Goal: Task Accomplishment & Management: Complete application form

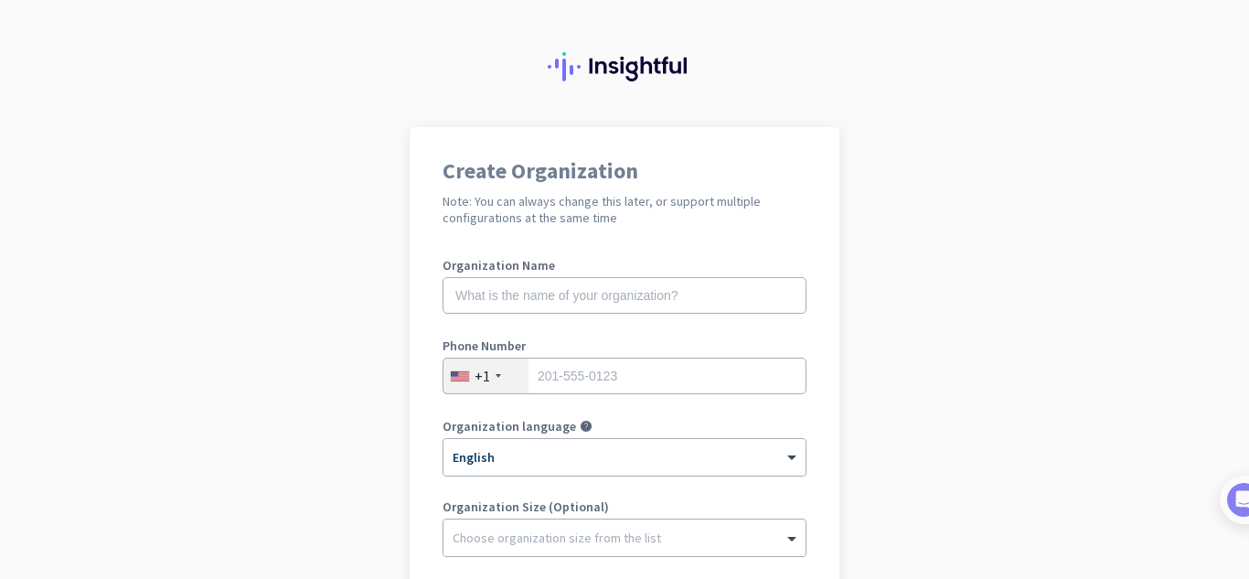
scroll to position [37, 0]
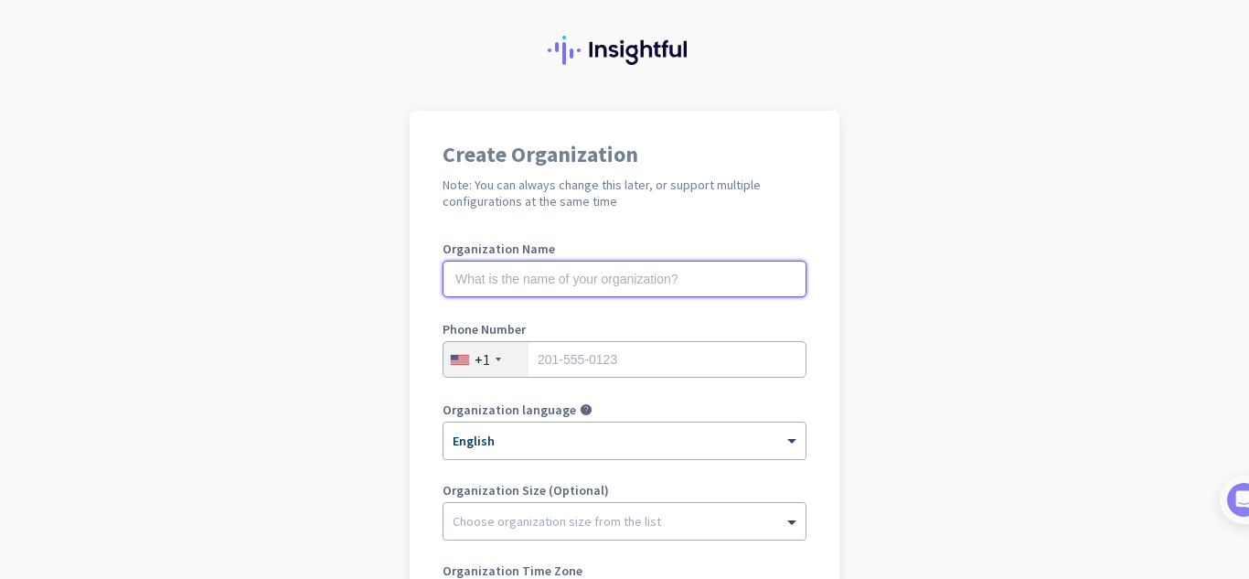
click at [640, 284] on input "text" at bounding box center [624, 279] width 364 height 37
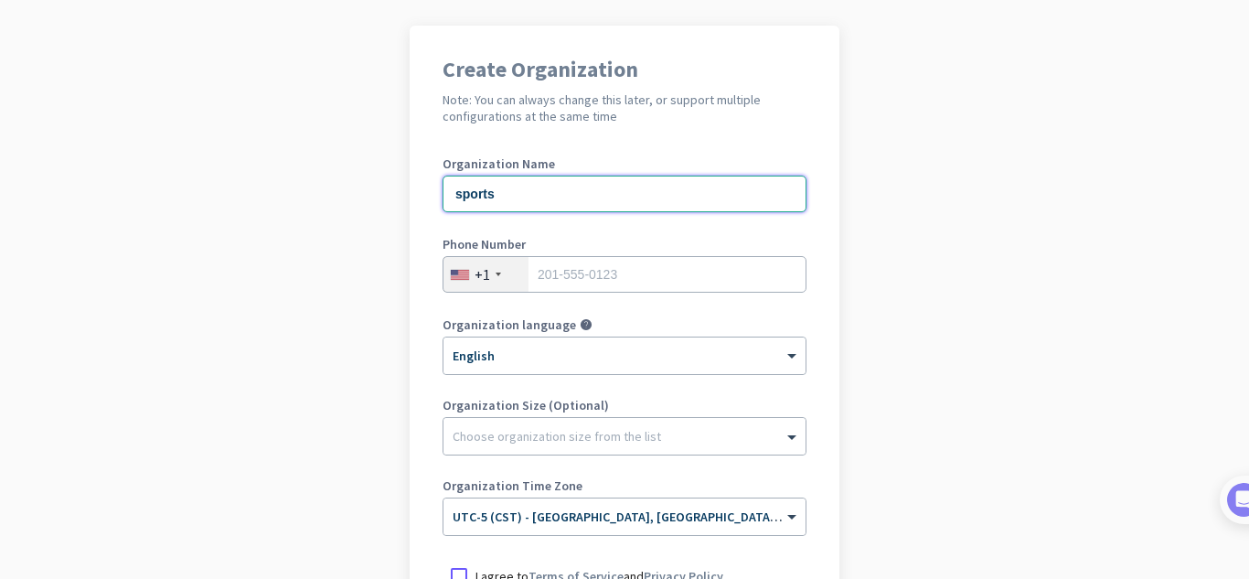
scroll to position [125, 0]
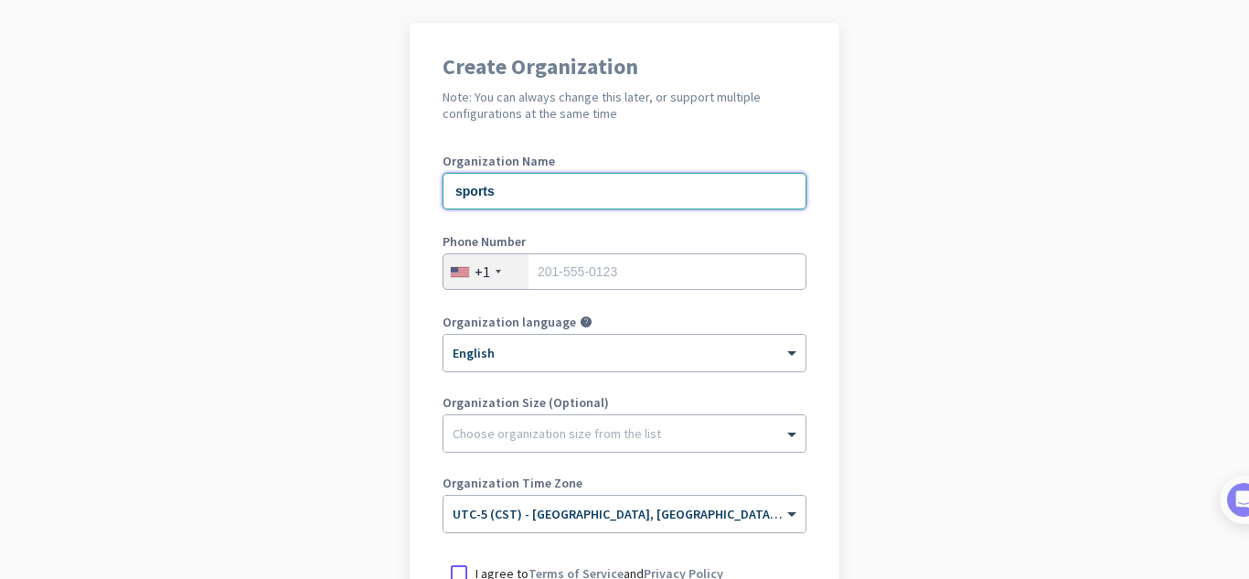
type input "sports"
click at [640, 273] on input "tel" at bounding box center [624, 271] width 364 height 37
type input "501 123 645"
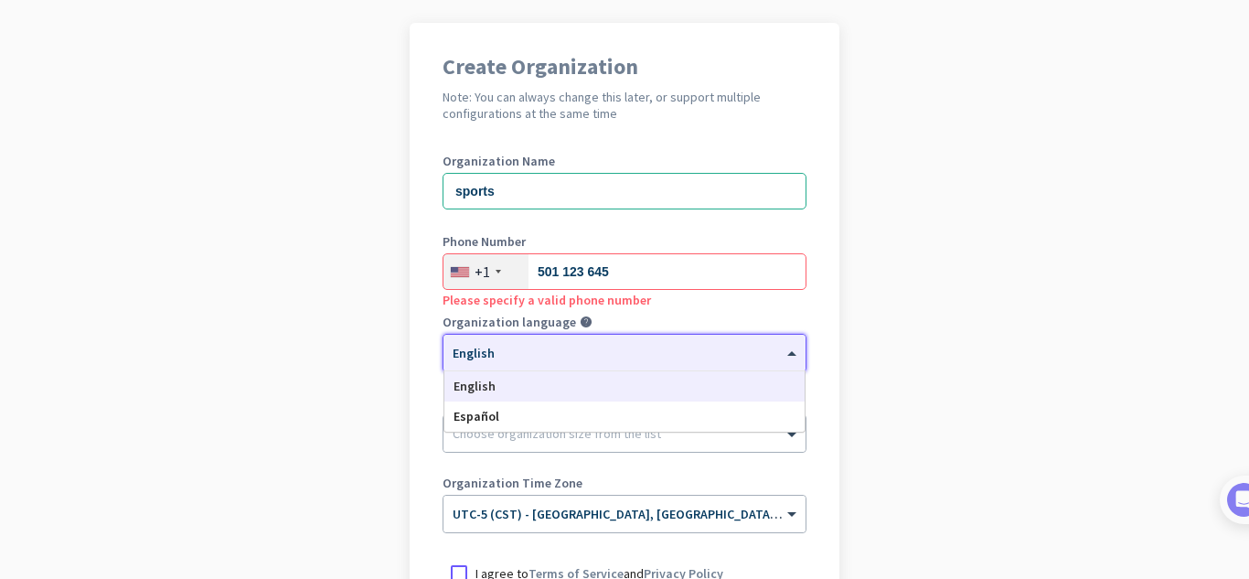
click at [538, 367] on div "× English" at bounding box center [624, 353] width 362 height 37
click at [498, 349] on div at bounding box center [624, 347] width 362 height 16
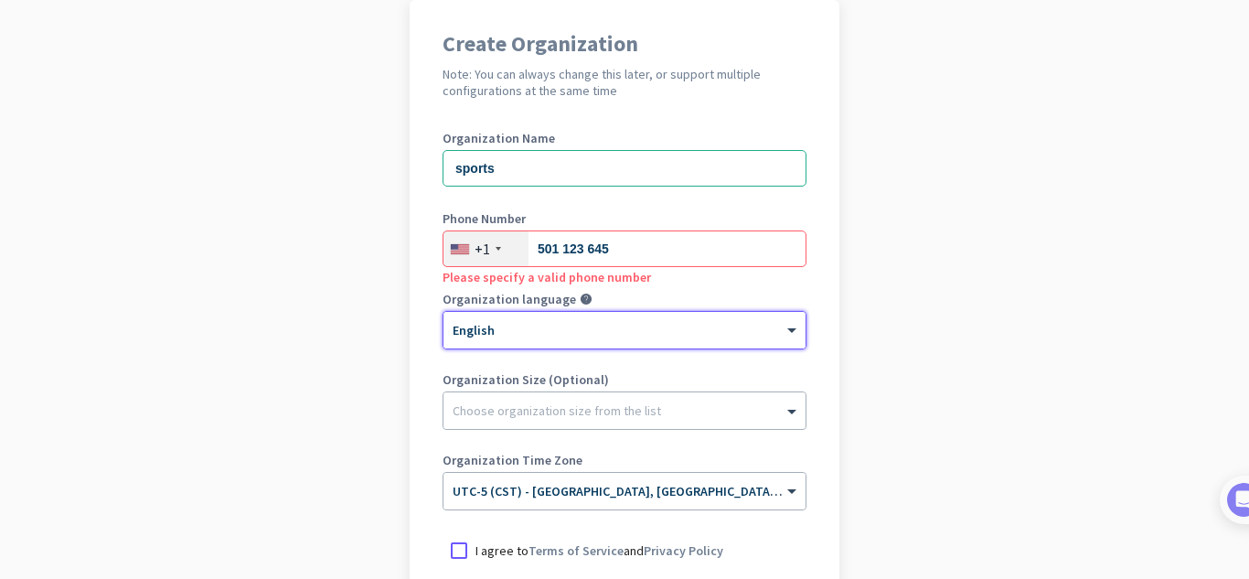
scroll to position [150, 0]
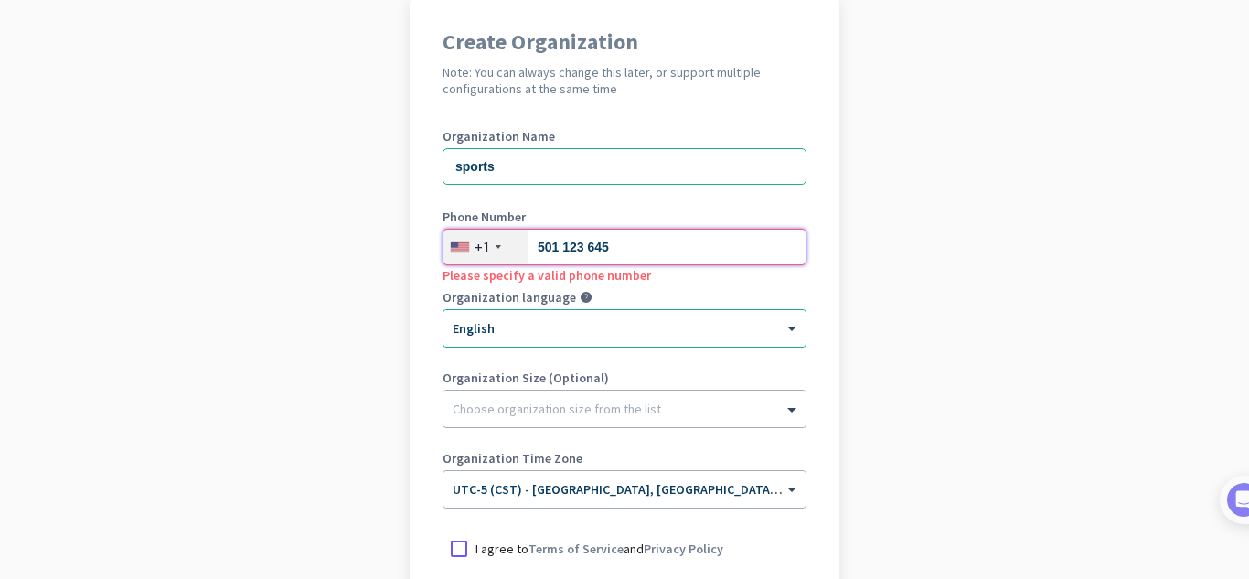
drag, startPoint x: 692, startPoint y: 242, endPoint x: 528, endPoint y: 250, distance: 164.7
click at [528, 250] on div "[PHONE_NUMBER]" at bounding box center [624, 247] width 364 height 37
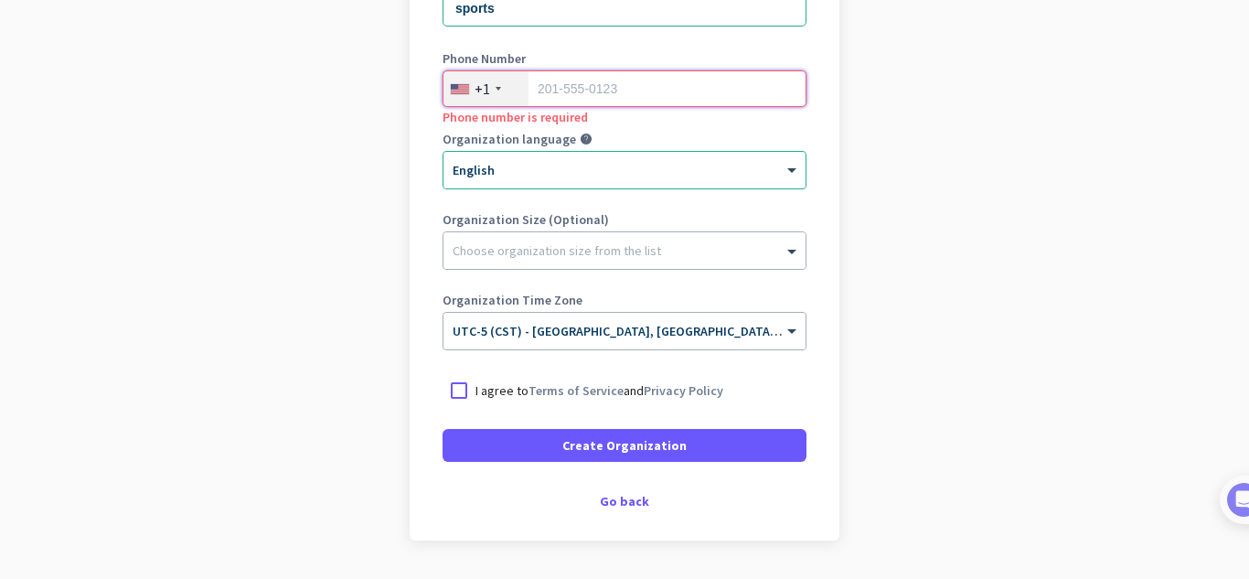
scroll to position [361, 0]
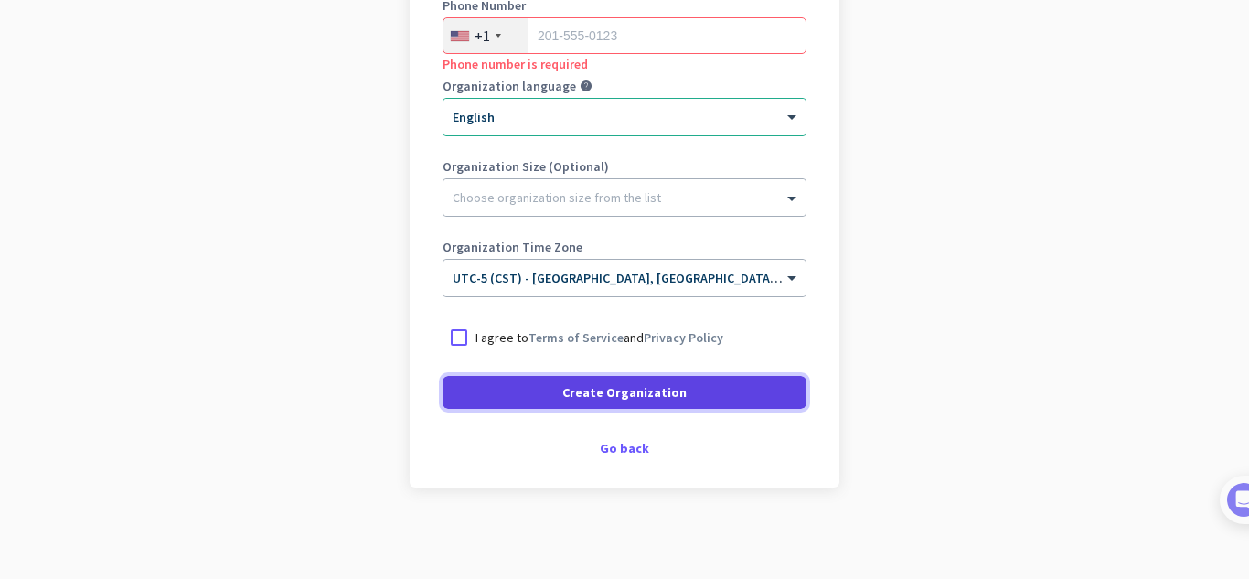
click at [639, 394] on span "Create Organization" at bounding box center [624, 392] width 124 height 18
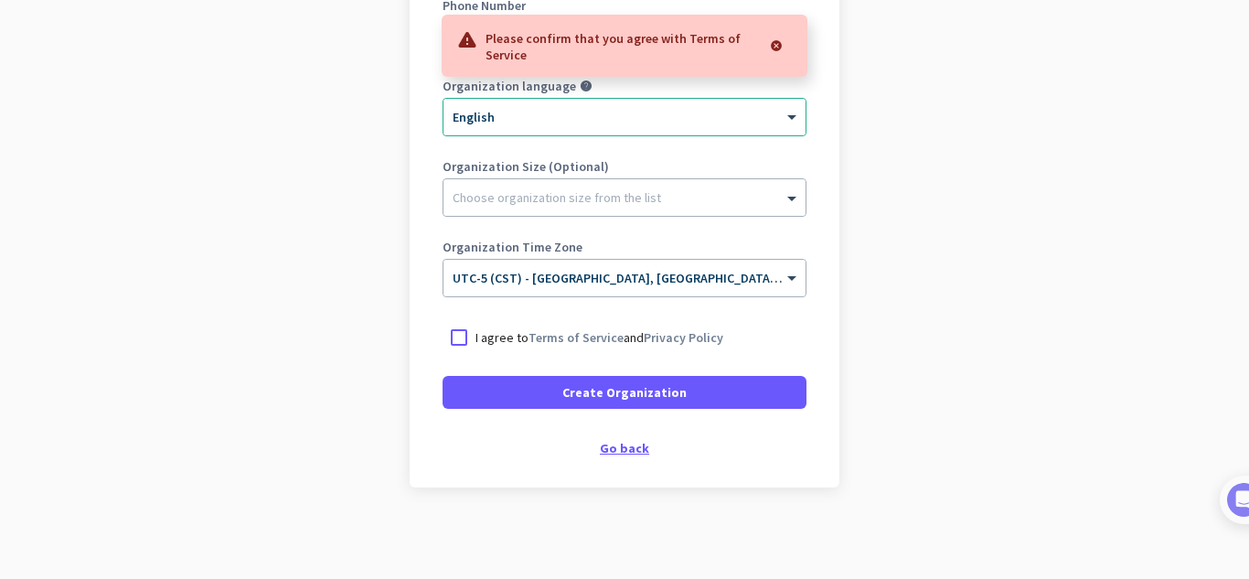
click at [613, 452] on div "Go back" at bounding box center [624, 448] width 364 height 13
